Goal: Task Accomplishment & Management: Manage account settings

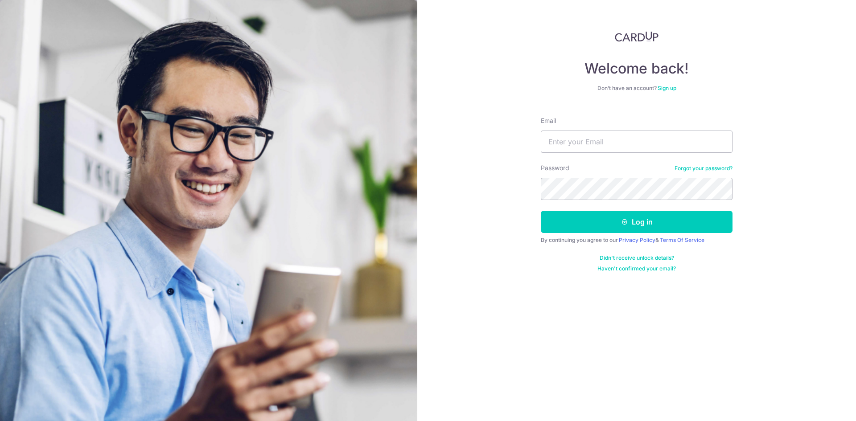
type input "[EMAIL_ADDRESS][DOMAIN_NAME]"
click at [541, 211] on button "Log in" at bounding box center [637, 222] width 192 height 22
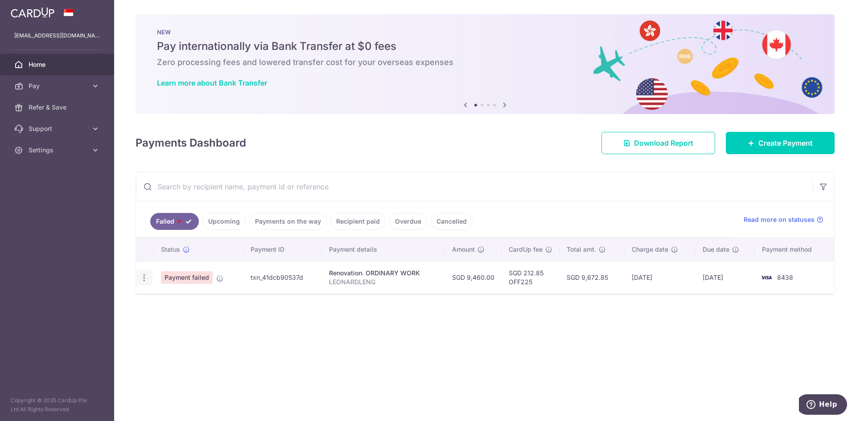
click at [138, 280] on div "Update payment" at bounding box center [144, 278] width 17 height 17
click at [144, 278] on icon "button" at bounding box center [144, 277] width 9 height 9
click at [166, 300] on span "Update payment" at bounding box center [191, 302] width 61 height 11
radio input "true"
type input "9,460.00"
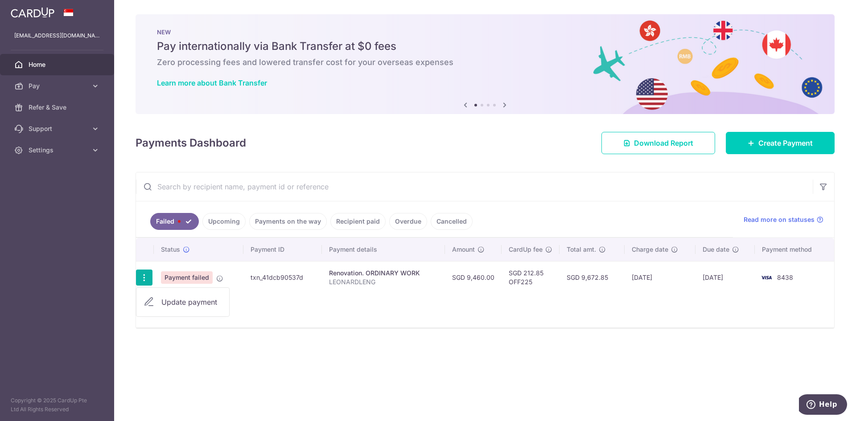
type input "LEONARDLENG"
type input "60%"
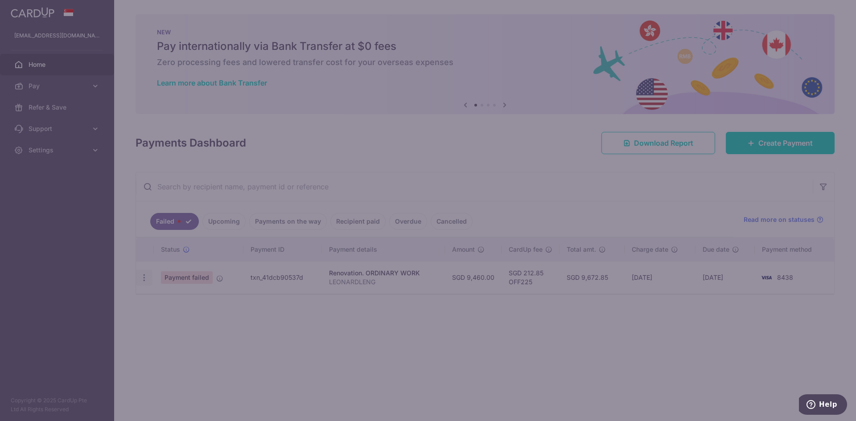
type input "OFF225"
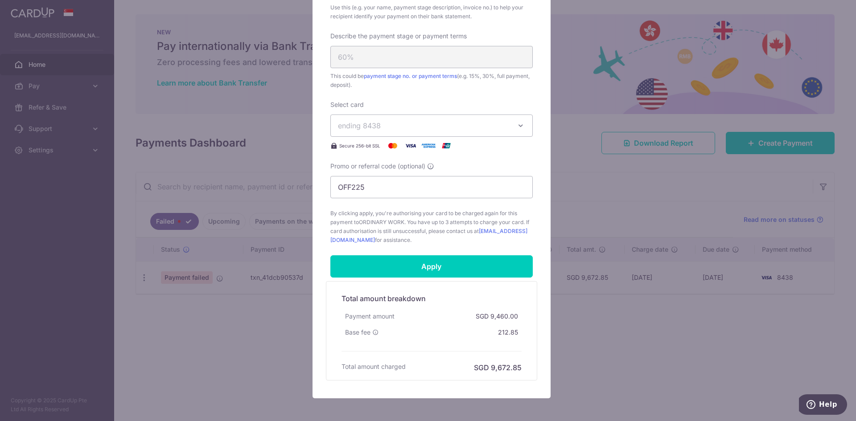
scroll to position [357, 0]
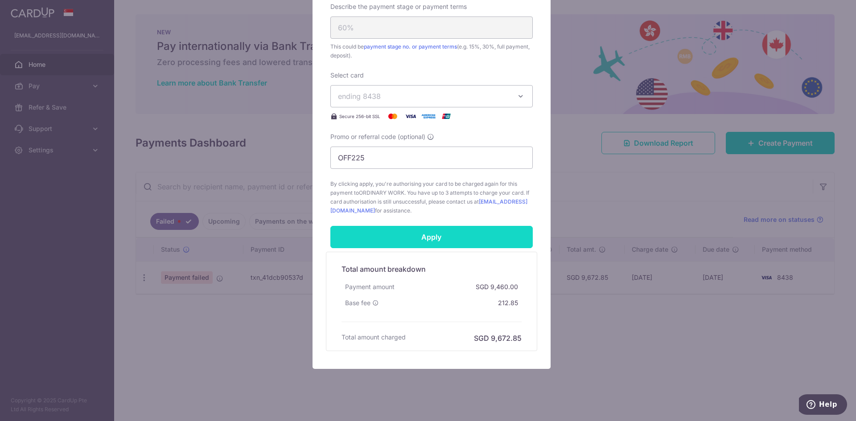
click at [450, 239] on input "Apply" at bounding box center [431, 237] width 202 height 22
